Goal: Task Accomplishment & Management: Use online tool/utility

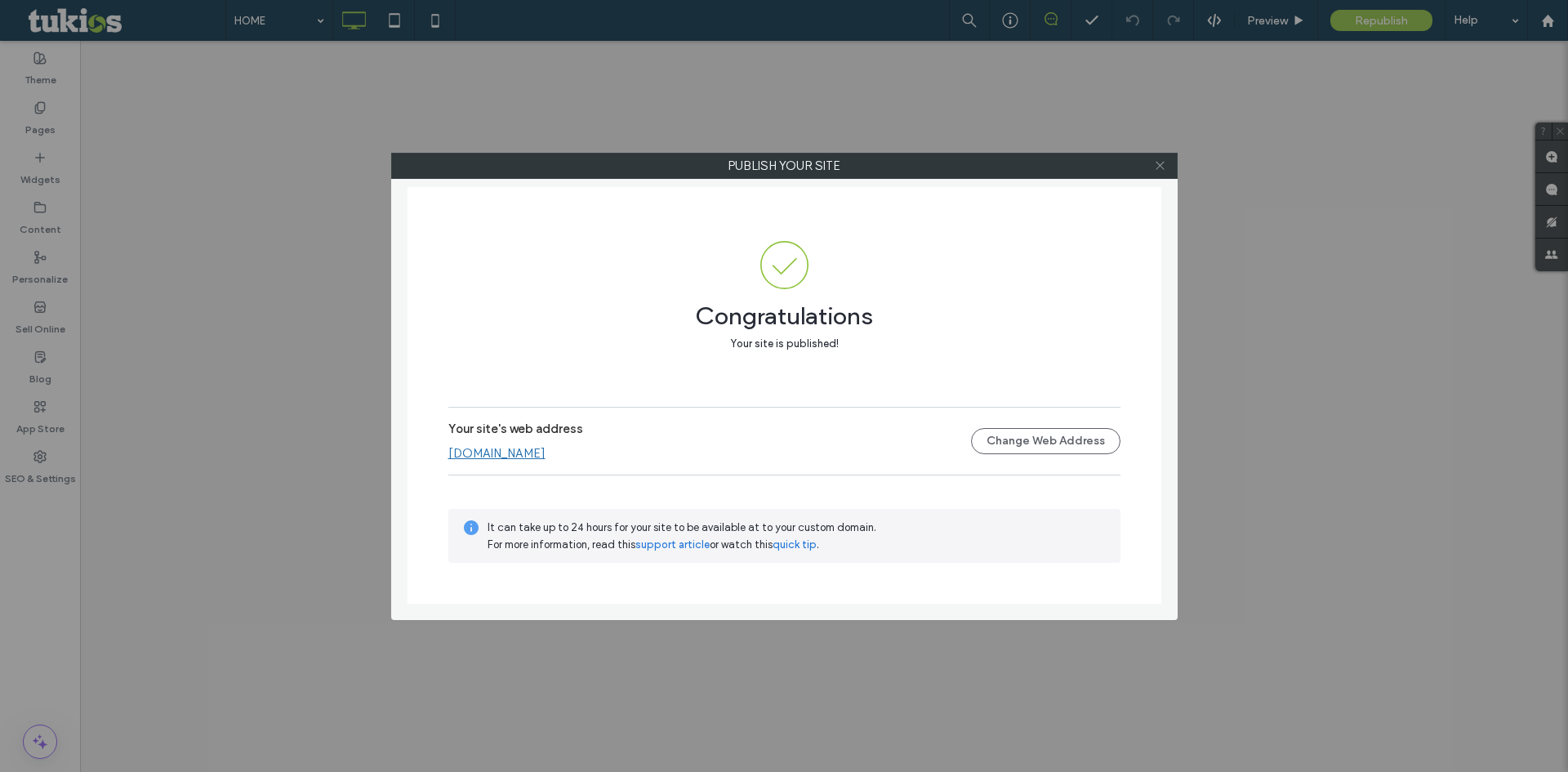
click at [1163, 166] on icon at bounding box center [1160, 165] width 13 height 13
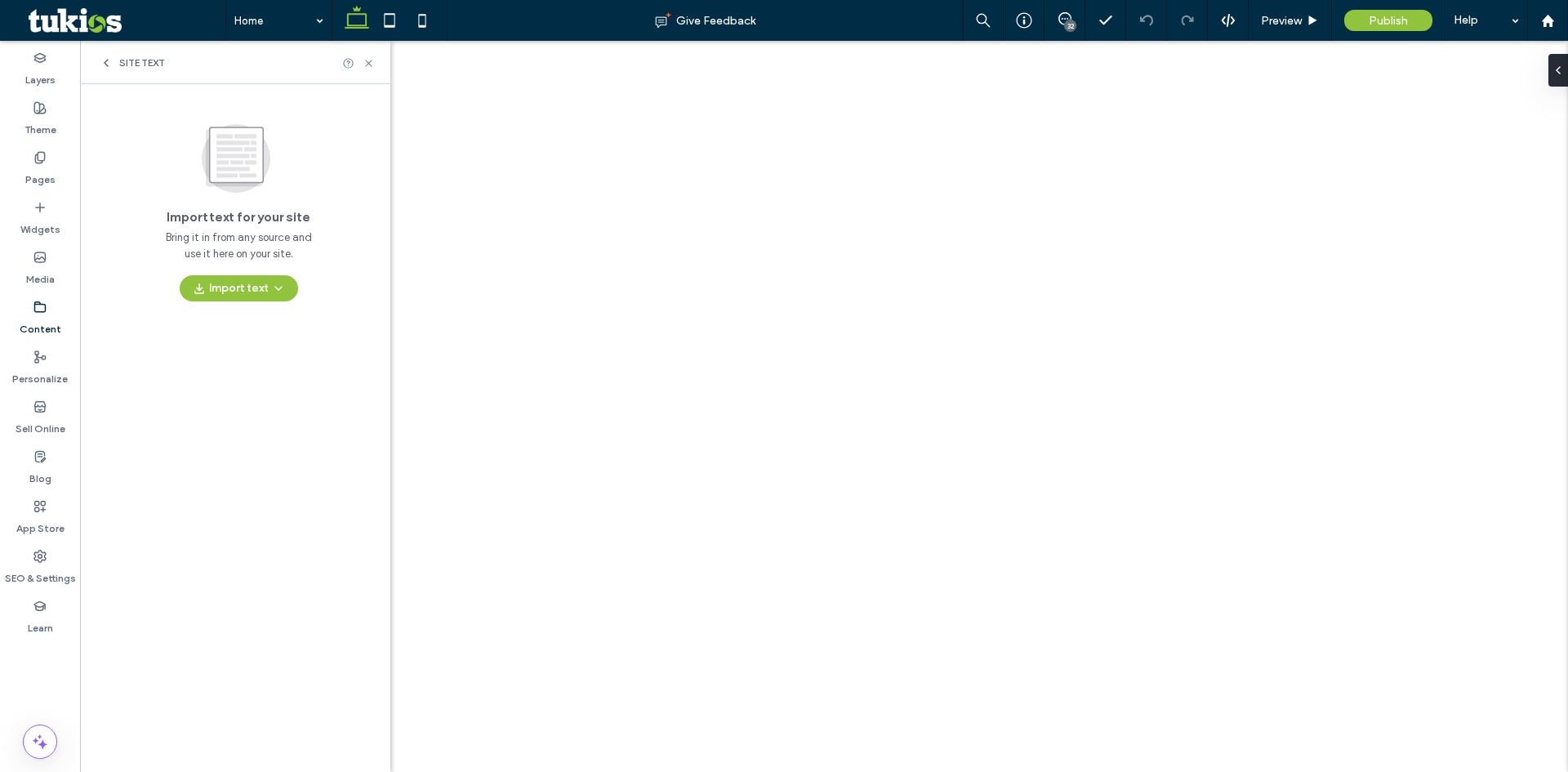
click at [121, 277] on div "Import text for your site Bring it in from any source and use it here on your s…" at bounding box center [239, 209] width 290 height 184
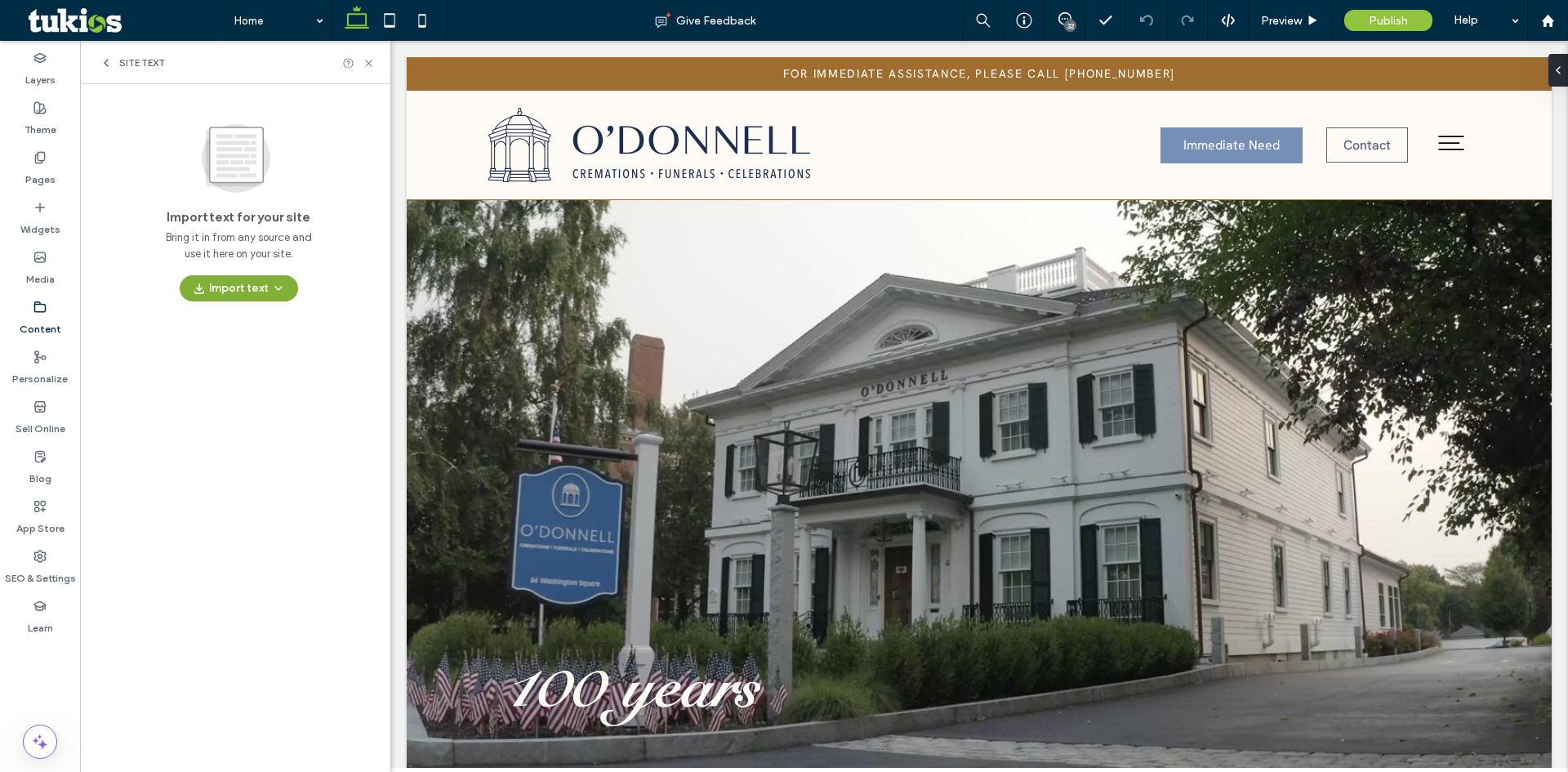
click at [229, 286] on button "Import text" at bounding box center [239, 288] width 118 height 26
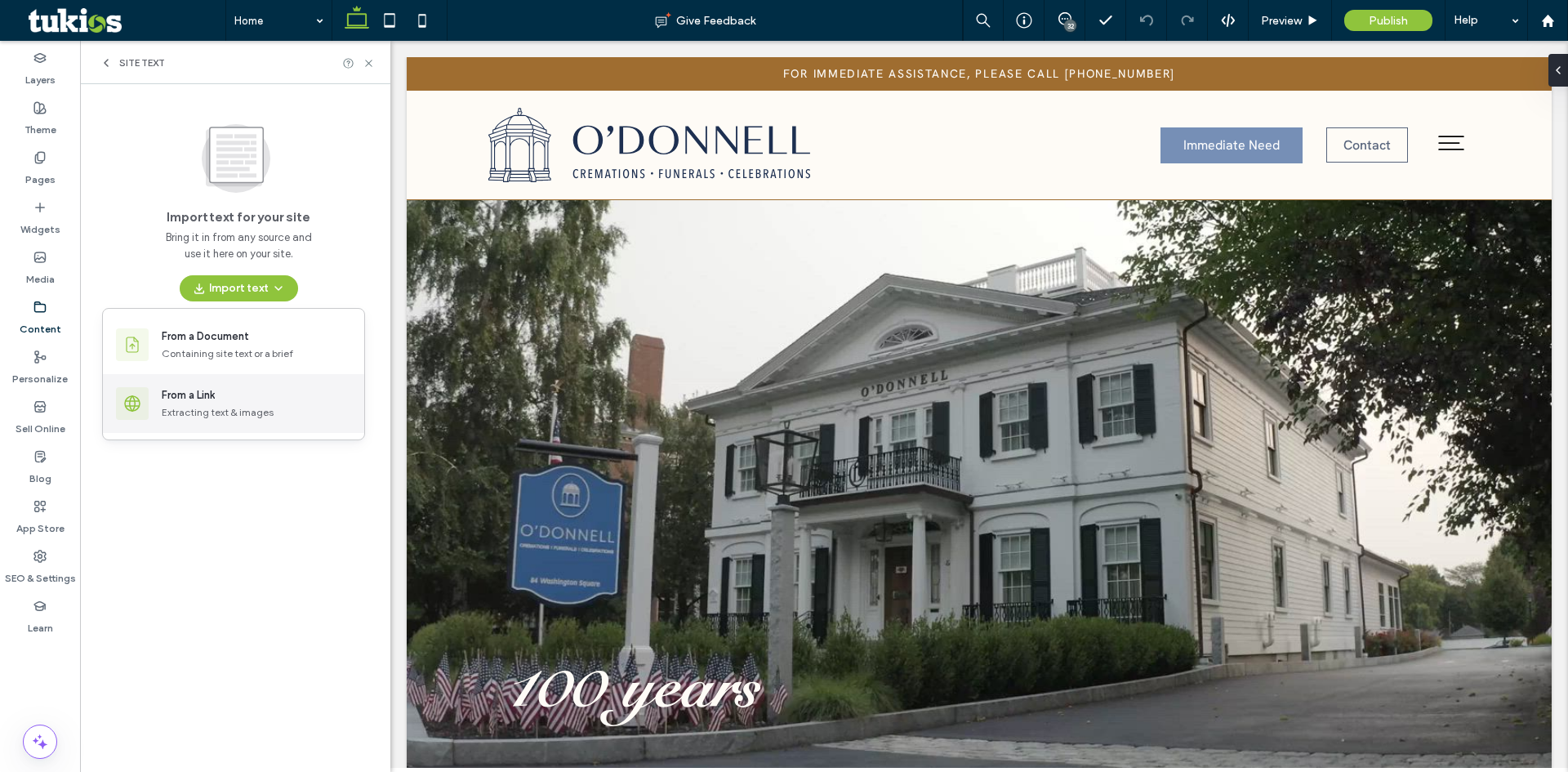
click at [201, 404] on div "From a Link Extracting text & images" at bounding box center [256, 403] width 189 height 33
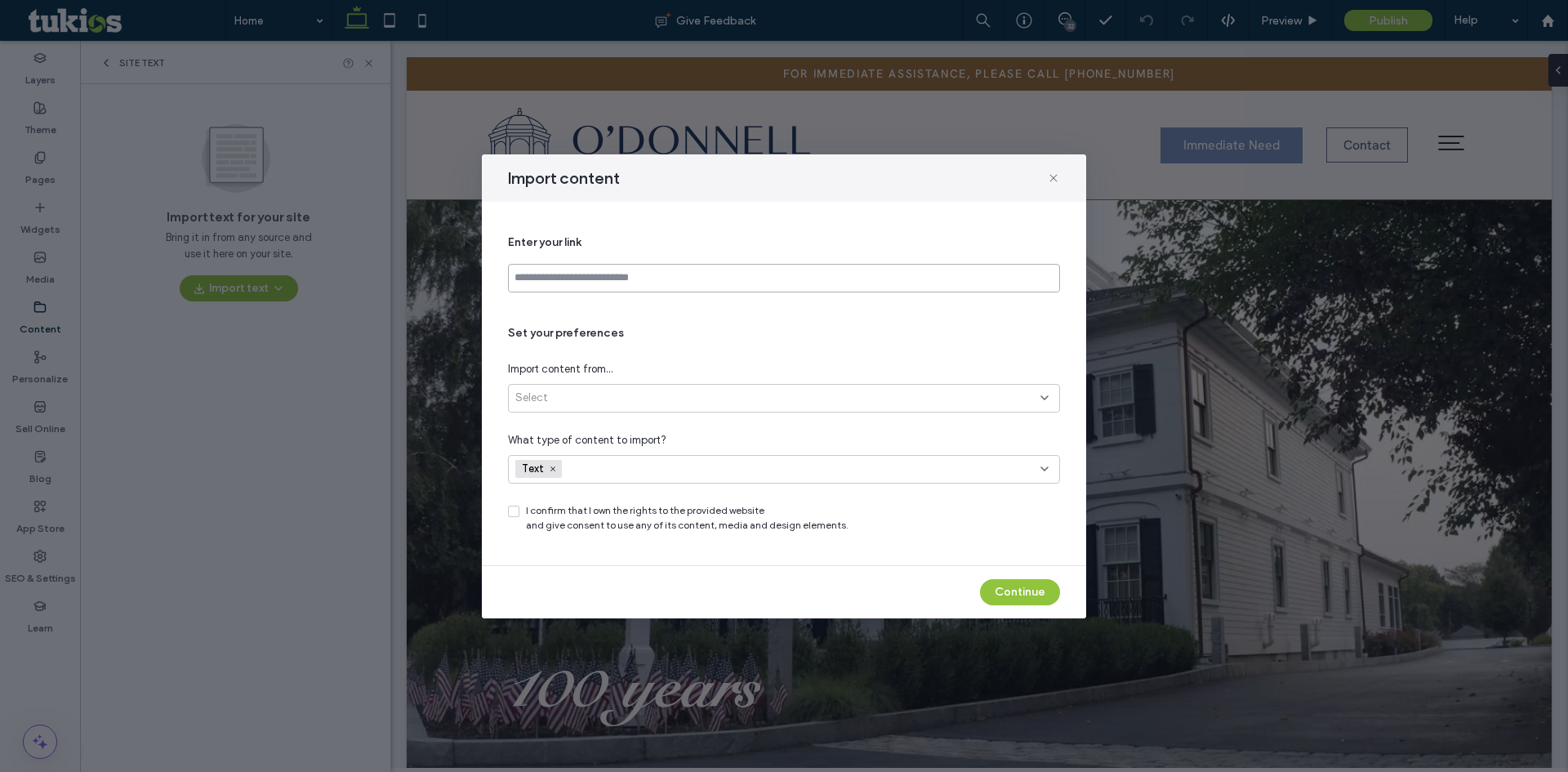
click at [597, 279] on input at bounding box center [784, 278] width 552 height 28
drag, startPoint x: 676, startPoint y: 425, endPoint x: 685, endPoint y: 454, distance: 30.4
drag, startPoint x: 685, startPoint y: 454, endPoint x: 611, endPoint y: 444, distance: 74.7
click at [623, 435] on span "What type of content to import?" at bounding box center [587, 441] width 159 height 17
drag, startPoint x: 524, startPoint y: 511, endPoint x: 827, endPoint y: 531, distance: 303.7
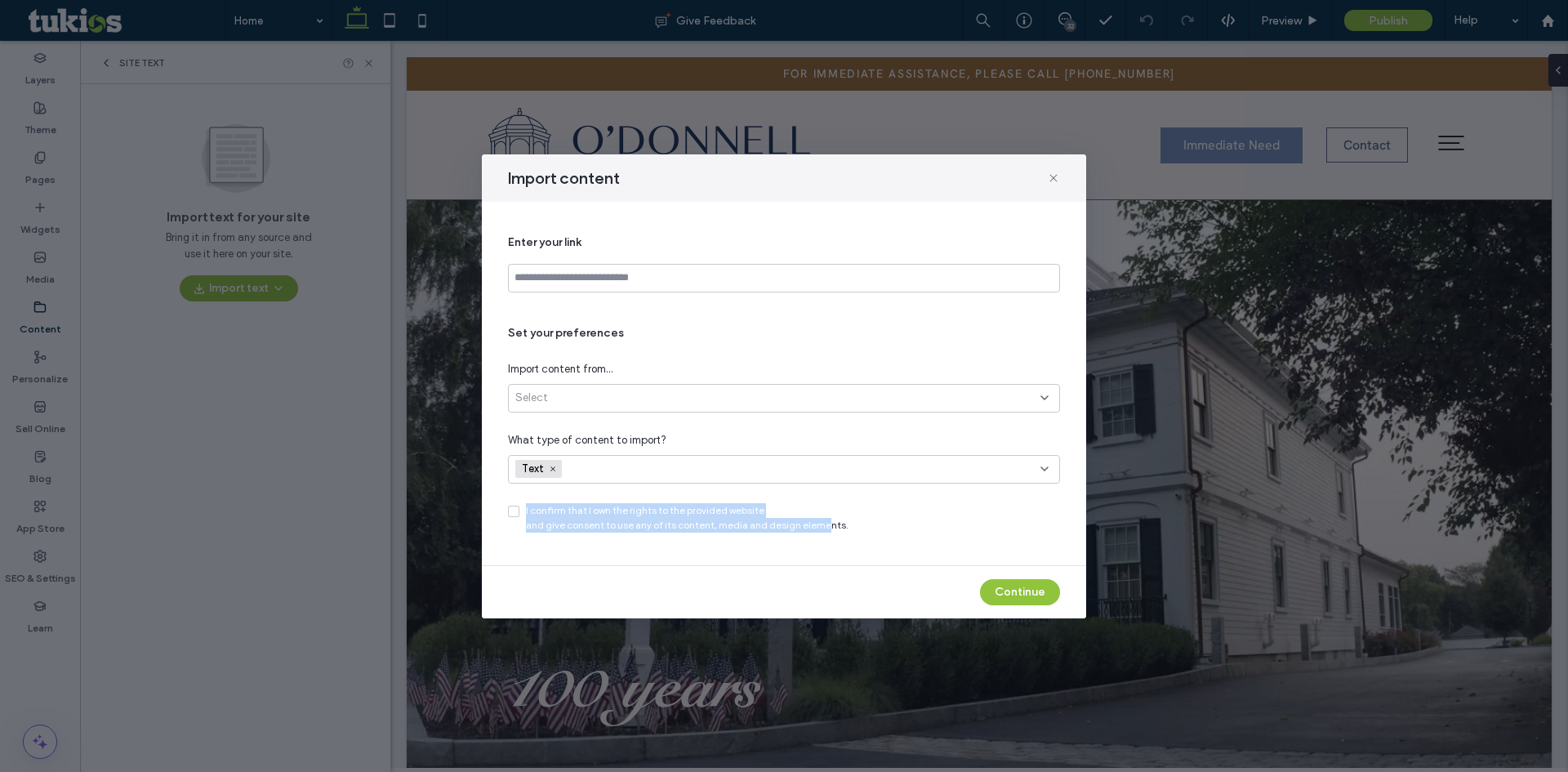
click at [827, 531] on div "I confirm that I own the rights to the provided website and give consent to use…" at bounding box center [784, 517] width 552 height 29
click at [820, 536] on div "Enter your link Set your preferences Import content from... Select What type of…" at bounding box center [784, 383] width 552 height 325
drag, startPoint x: 521, startPoint y: 509, endPoint x: 855, endPoint y: 529, distance: 334.6
click at [855, 529] on div "I confirm that I own the rights to the provided website and give consent to use…" at bounding box center [784, 517] width 552 height 29
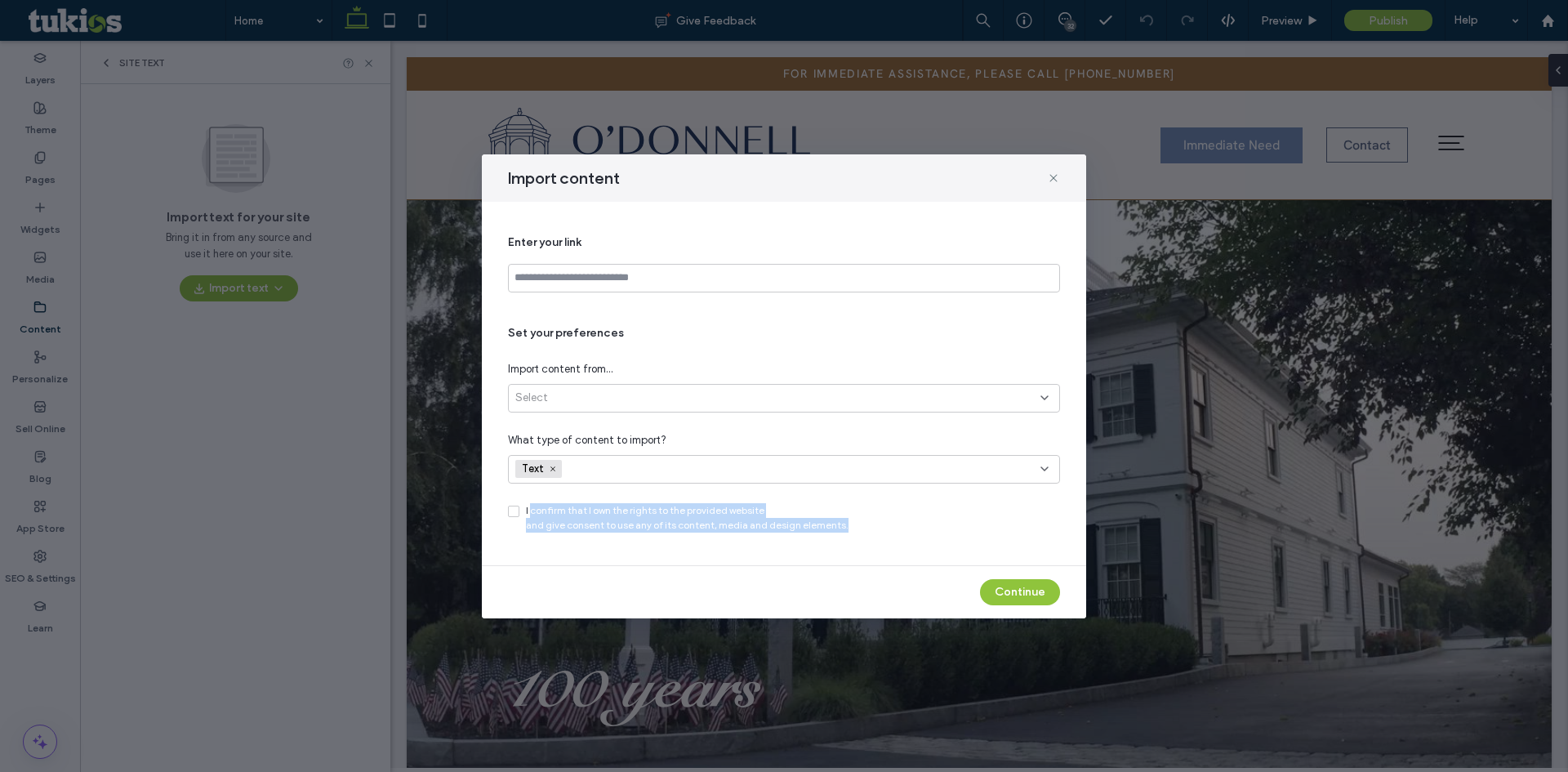
drag, startPoint x: 845, startPoint y: 527, endPoint x: 529, endPoint y: 511, distance: 316.4
click at [529, 511] on div "I confirm that I own the rights to the provided website and give consent to use…" at bounding box center [784, 517] width 552 height 29
click at [529, 511] on span "I confirm that I own the rights to the provided website and give consent to use…" at bounding box center [687, 517] width 323 height 29
click at [510, 512] on span at bounding box center [514, 512] width 12 height 12
click at [512, 513] on icon at bounding box center [514, 512] width 7 height 5
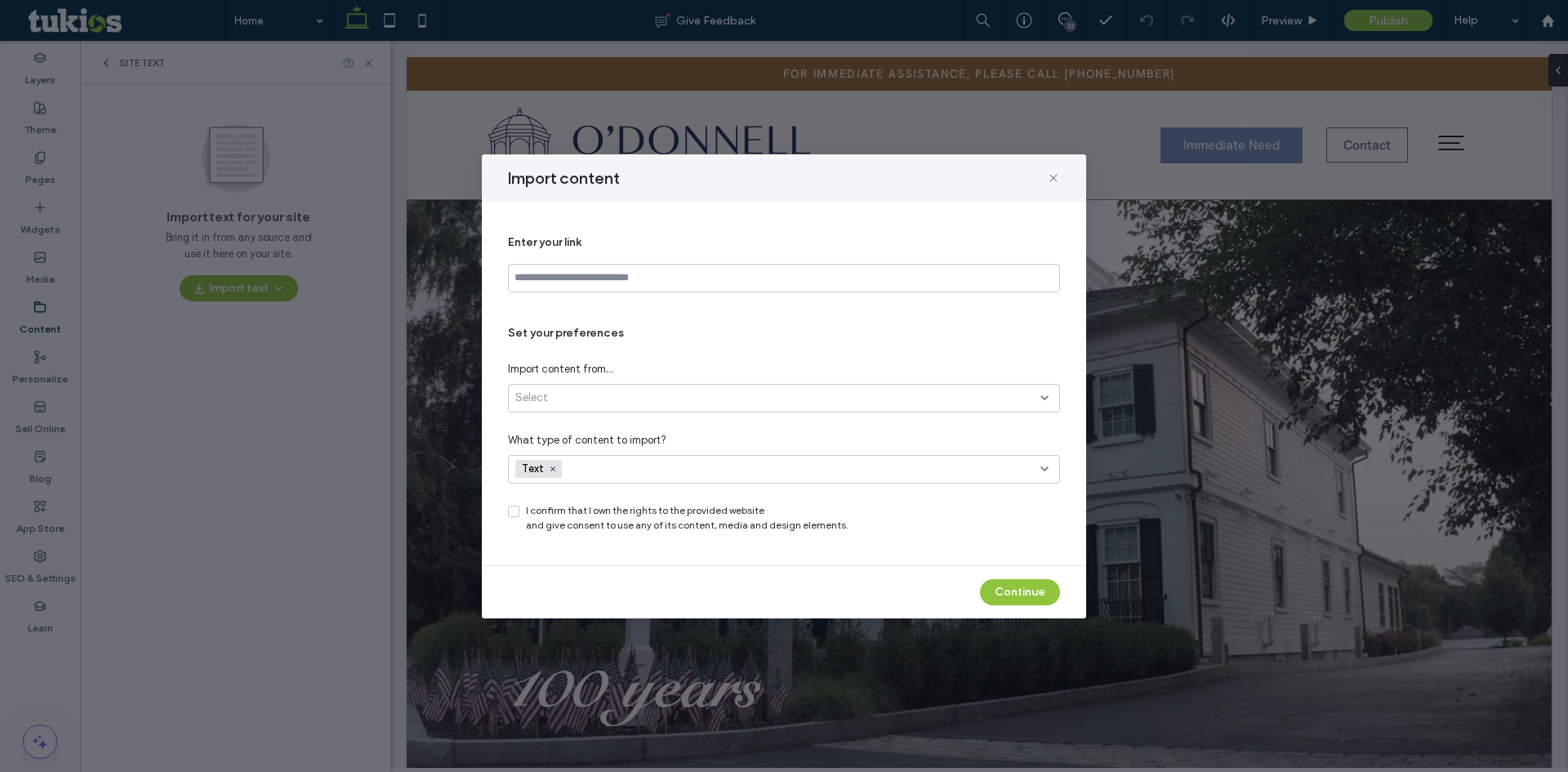
click at [605, 397] on div "Select" at bounding box center [778, 398] width 525 height 17
click at [592, 360] on div "Set your preferences Import content from... Select What type of content to impo…" at bounding box center [784, 429] width 552 height 208
click at [603, 288] on input at bounding box center [784, 278] width 552 height 28
click at [585, 319] on div "Enter your link Set your preferences Import content from... Select What type of…" at bounding box center [784, 383] width 552 height 325
click at [599, 285] on input at bounding box center [784, 278] width 552 height 28
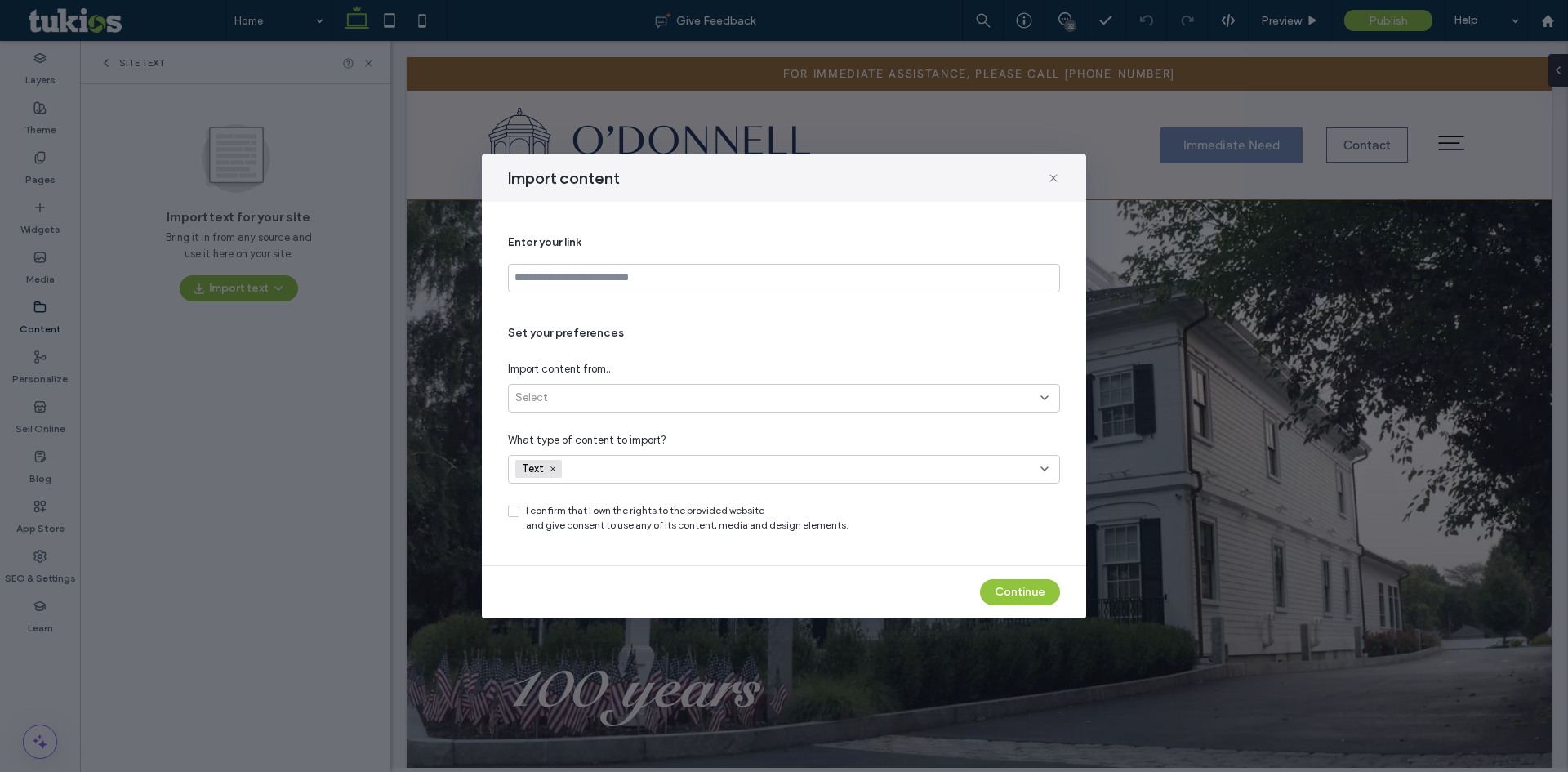
drag, startPoint x: 577, startPoint y: 320, endPoint x: 569, endPoint y: 361, distance: 41.8
click at [577, 320] on div "Enter your link Set your preferences Import content from... Select What type of…" at bounding box center [784, 383] width 552 height 325
click at [563, 384] on div "Select" at bounding box center [784, 398] width 552 height 28
click at [573, 351] on div "Set your preferences Import content from... Select What type of content to impo…" at bounding box center [784, 429] width 552 height 208
click at [547, 342] on div "Set your preferences Import content from... Select What type of content to impo…" at bounding box center [784, 429] width 552 height 208
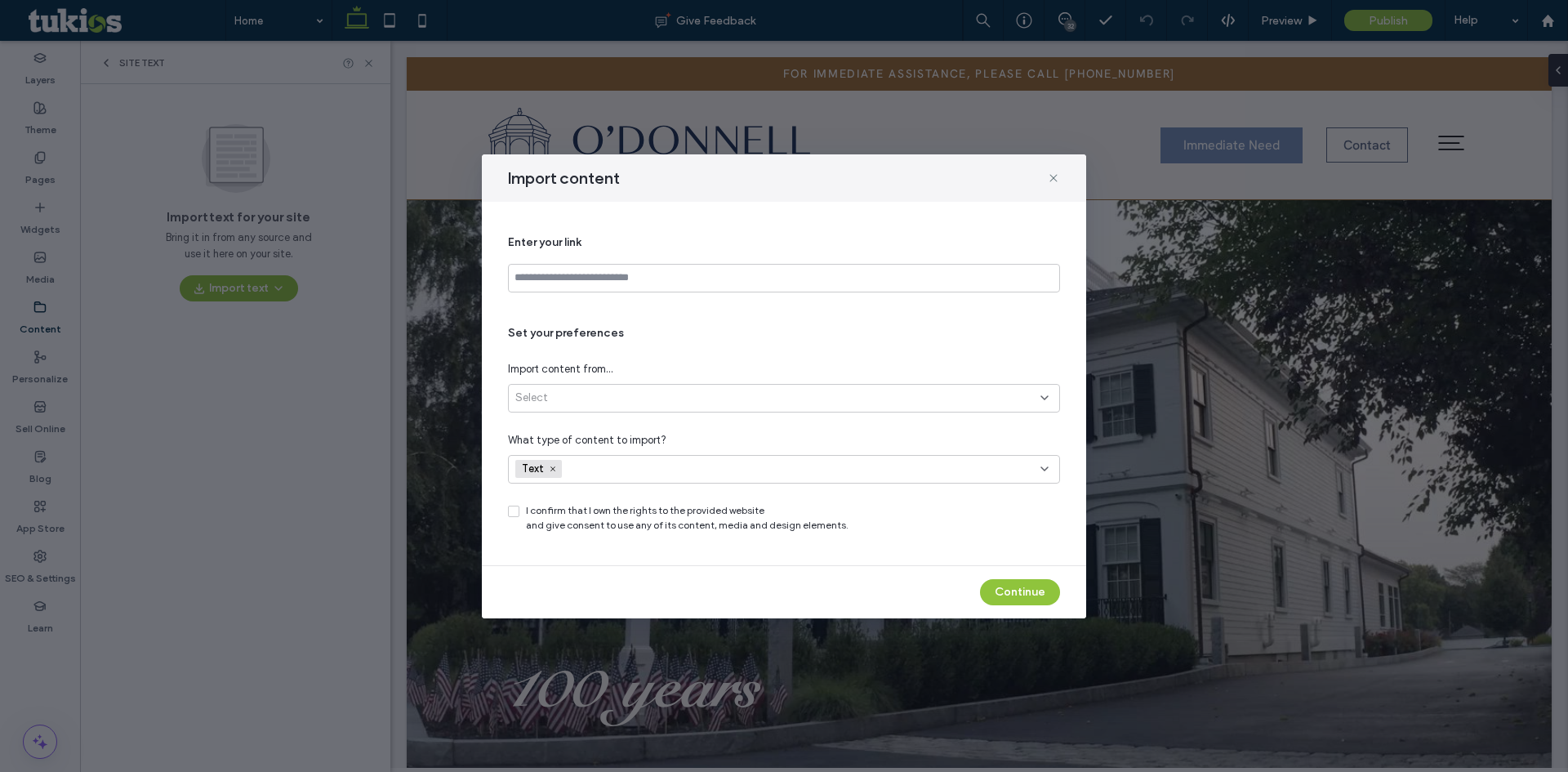
click at [542, 340] on span "Set your preferences" at bounding box center [784, 334] width 552 height 17
click at [553, 552] on div "Enter your link Set your preferences Import content from... Select What type of…" at bounding box center [784, 384] width 604 height 364
drag, startPoint x: 546, startPoint y: 510, endPoint x: 894, endPoint y: 542, distance: 349.5
click at [894, 542] on div "Enter your link Set your preferences Import content from... Select What type of…" at bounding box center [784, 383] width 552 height 325
click at [890, 542] on div "Enter your link Set your preferences Import content from... Select What type of…" at bounding box center [784, 383] width 552 height 325
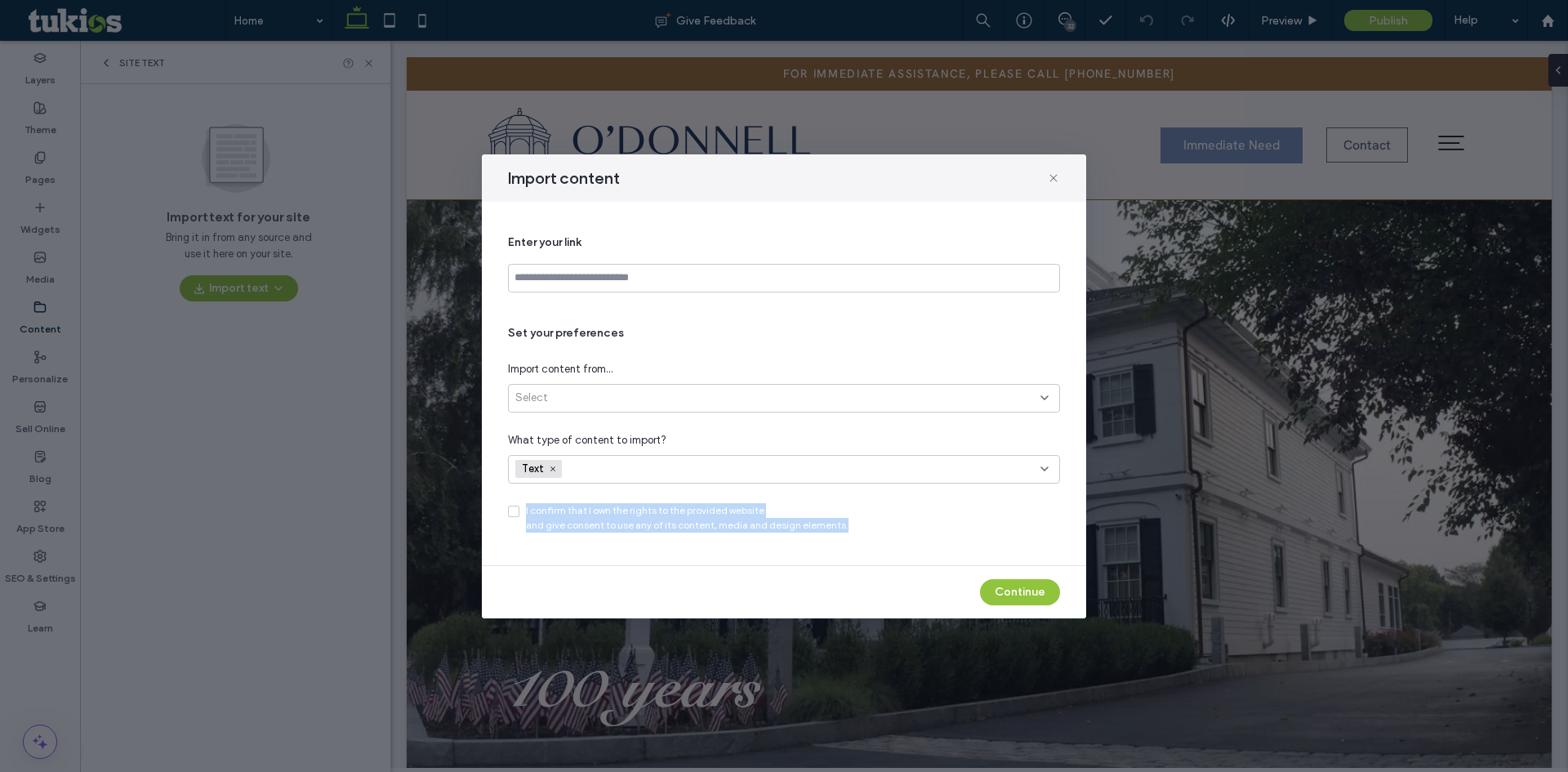
drag, startPoint x: 853, startPoint y: 527, endPoint x: 535, endPoint y: 529, distance: 318.0
click at [521, 501] on div "Set your preferences Import content from... Select What type of content to impo…" at bounding box center [784, 429] width 552 height 208
click at [538, 537] on div "Enter your link Set your preferences Import content from... Select What type of…" at bounding box center [784, 383] width 552 height 325
click at [246, 368] on div "Import content Enter your link Set your preferences Import content from... Sele…" at bounding box center [784, 386] width 1568 height 772
click at [1055, 179] on icon at bounding box center [1054, 179] width 13 height 13
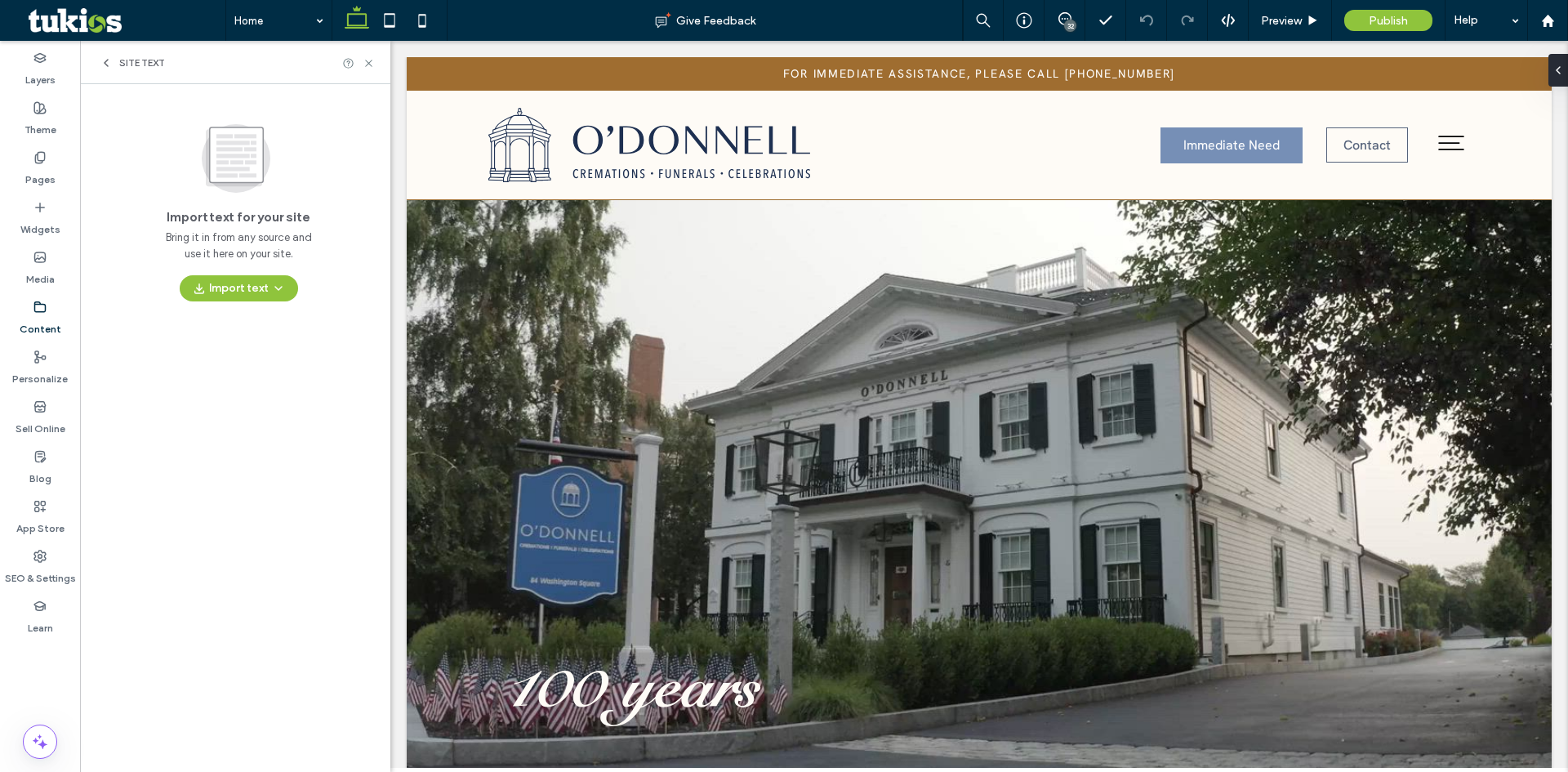
drag, startPoint x: 249, startPoint y: 373, endPoint x: 214, endPoint y: 372, distance: 35.0
click at [217, 372] on div "Import text for your site Bring it in from any source and use it here on your s…" at bounding box center [235, 388] width 310 height 608
drag, startPoint x: 581, startPoint y: 414, endPoint x: 790, endPoint y: 364, distance: 214.9
click at [306, 386] on div "Import text for your site Bring it in from any source and use it here on your s…" at bounding box center [235, 388] width 310 height 608
click at [297, 394] on div "Import text for your site Bring it in from any source and use it here on your s…" at bounding box center [235, 388] width 310 height 608
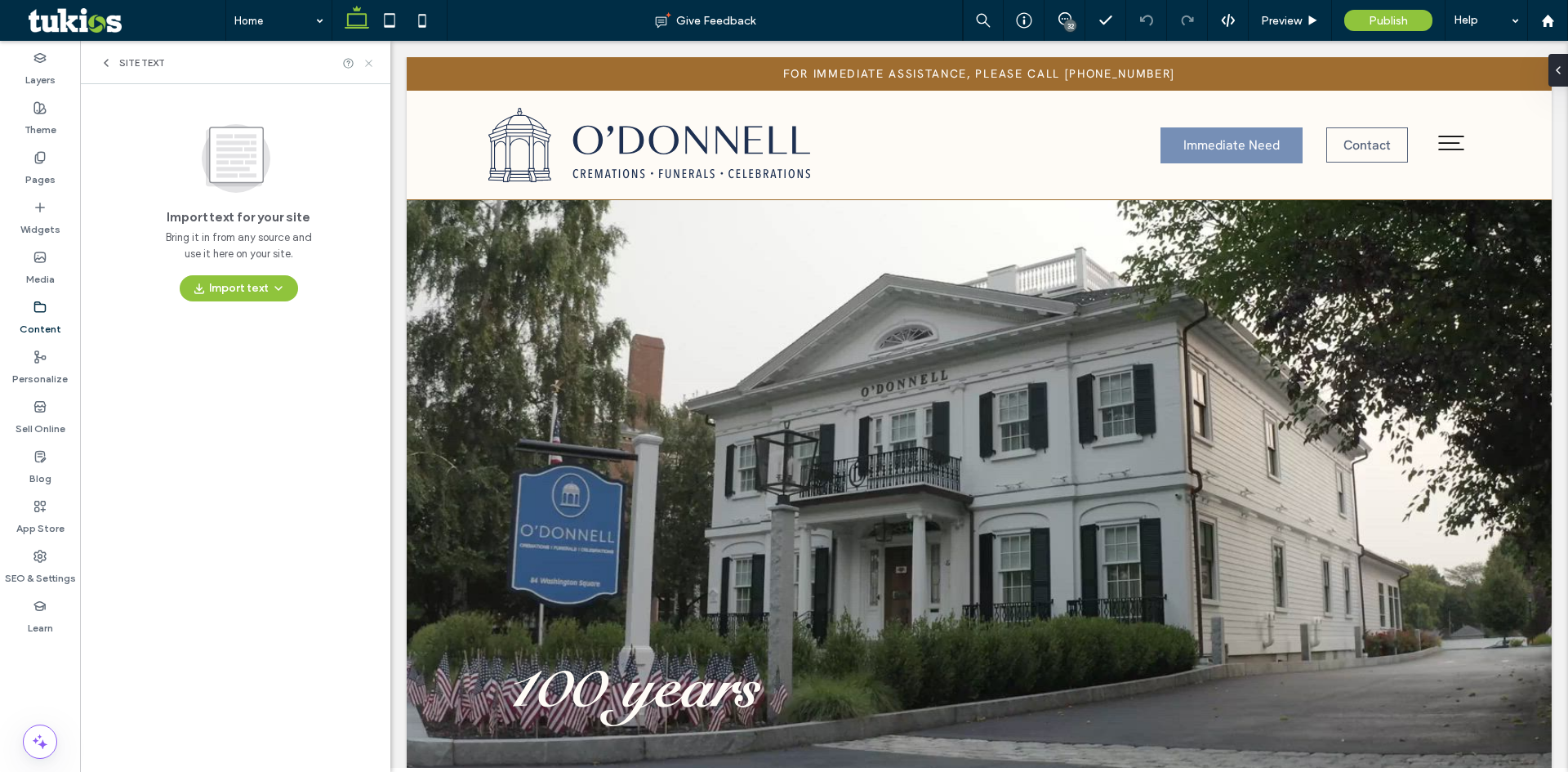
click at [366, 63] on icon at bounding box center [369, 63] width 13 height 13
